Goal: Task Accomplishment & Management: Use online tool/utility

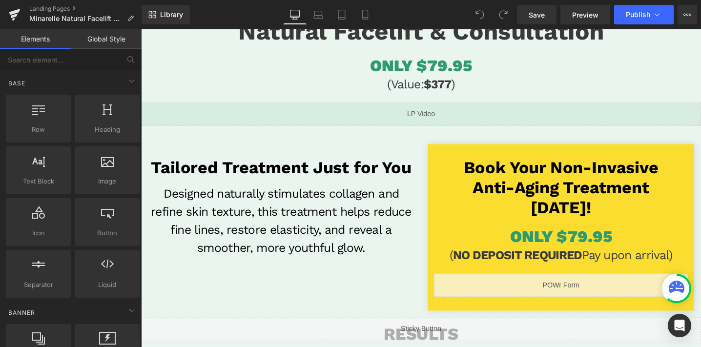
scroll to position [129, 0]
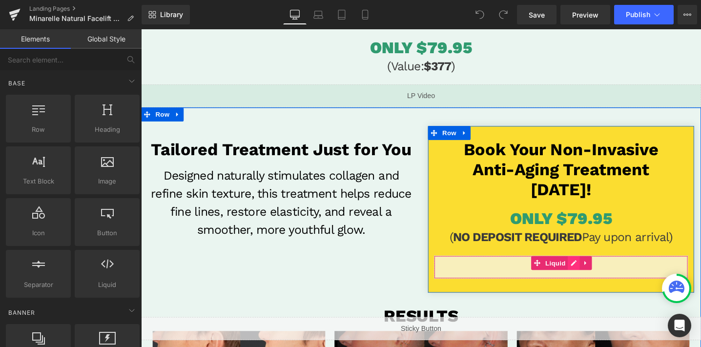
click at [601, 274] on div "Liquid" at bounding box center [584, 280] width 268 height 24
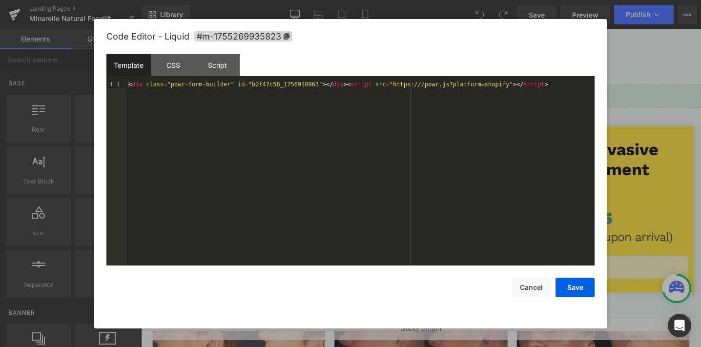
click at [320, 89] on div "< div class = "powr-form-builder" id = "b2f47c58_1756918963" > </ div > < scrip…" at bounding box center [361, 180] width 468 height 198
click at [567, 285] on button "Save" at bounding box center [575, 288] width 39 height 20
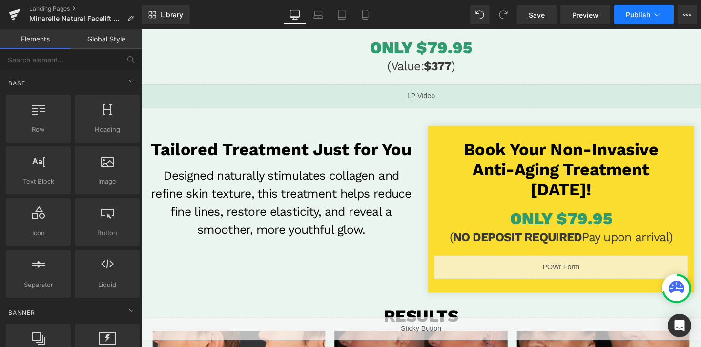
click at [638, 11] on span "Publish" at bounding box center [638, 15] width 24 height 8
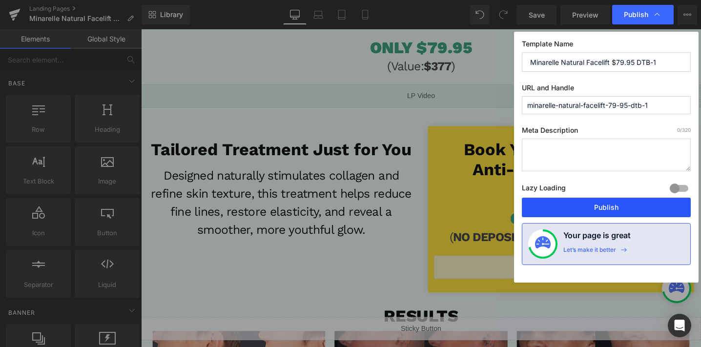
click at [598, 201] on button "Publish" at bounding box center [606, 208] width 169 height 20
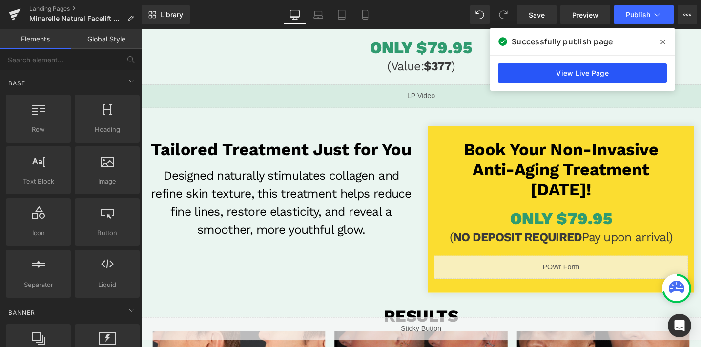
click at [553, 72] on link "View Live Page" at bounding box center [582, 74] width 169 height 20
